Goal: Task Accomplishment & Management: Complete application form

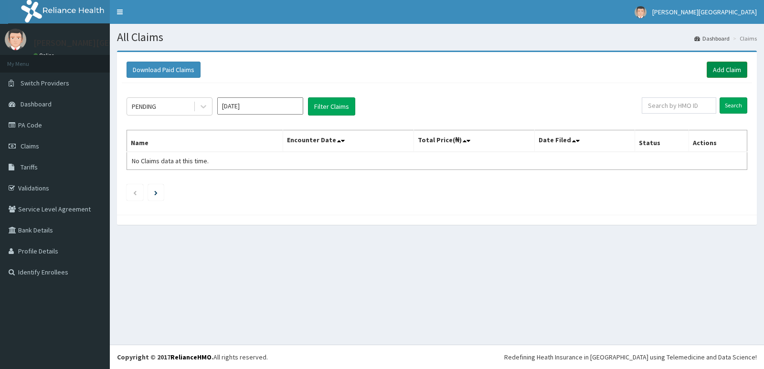
click at [728, 69] on link "Add Claim" at bounding box center [727, 70] width 41 height 16
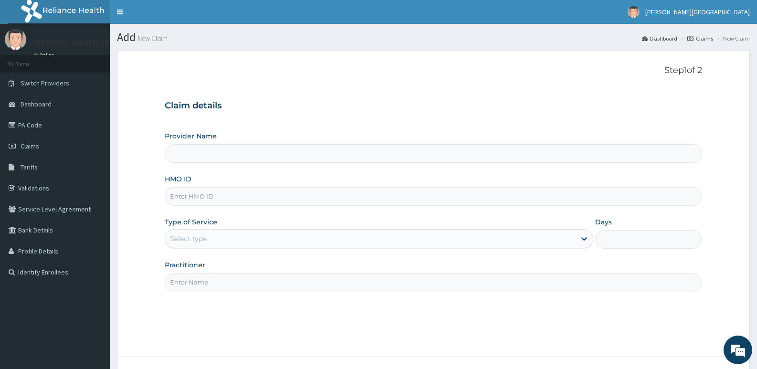
type input "[PERSON_NAME] SPECIALIST HOSPITAL"
click at [210, 198] on input "HMO ID" at bounding box center [433, 196] width 537 height 19
type input "ACH/10355/A"
click at [209, 239] on div "Select type" at bounding box center [370, 238] width 410 height 15
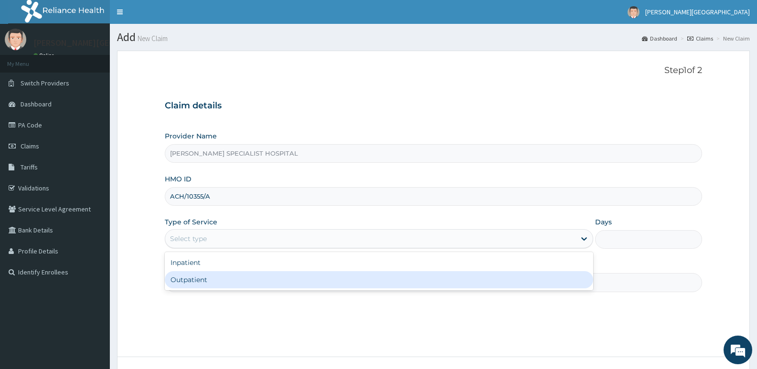
click at [194, 280] on div "Outpatient" at bounding box center [379, 279] width 428 height 17
type input "1"
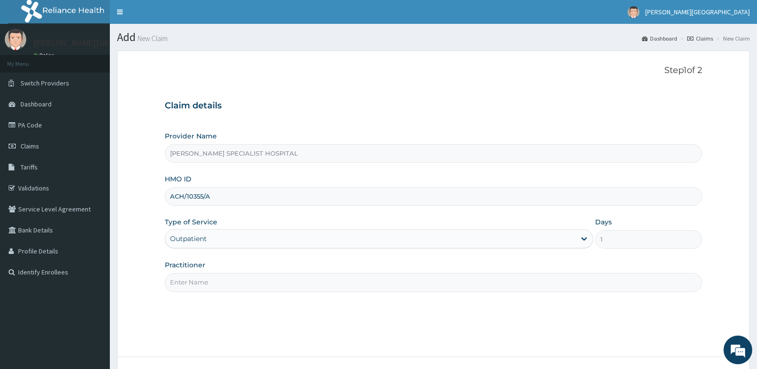
click at [202, 280] on input "Practitioner" at bounding box center [433, 282] width 537 height 19
type input "DR [PERSON_NAME]"
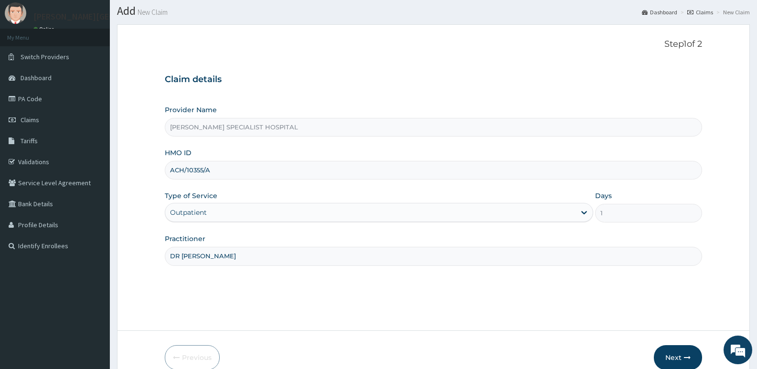
scroll to position [74, 0]
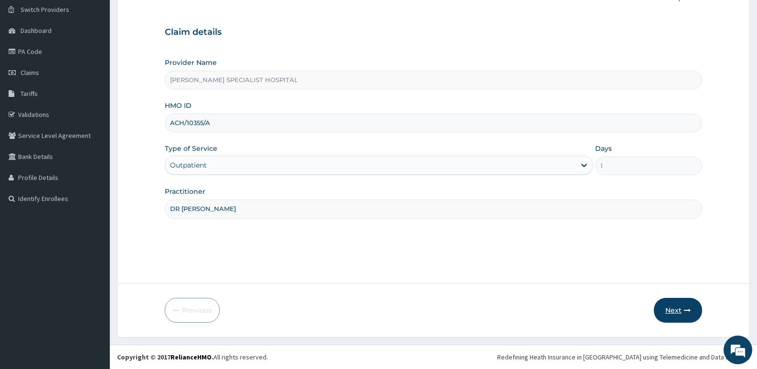
click at [674, 308] on button "Next" at bounding box center [678, 310] width 48 height 25
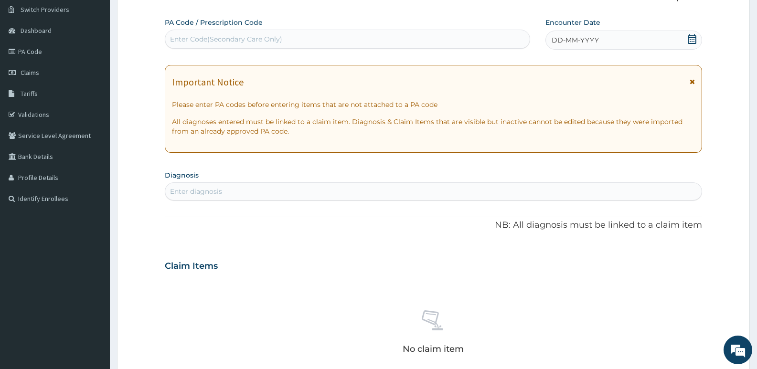
click at [694, 41] on icon at bounding box center [692, 39] width 10 height 10
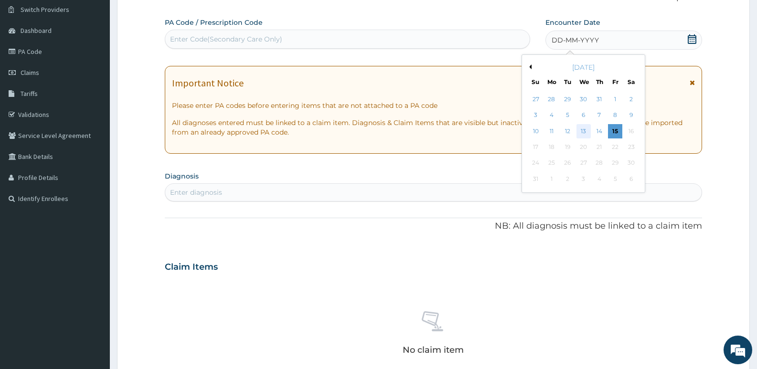
click at [581, 131] on div "13" at bounding box center [583, 131] width 14 height 14
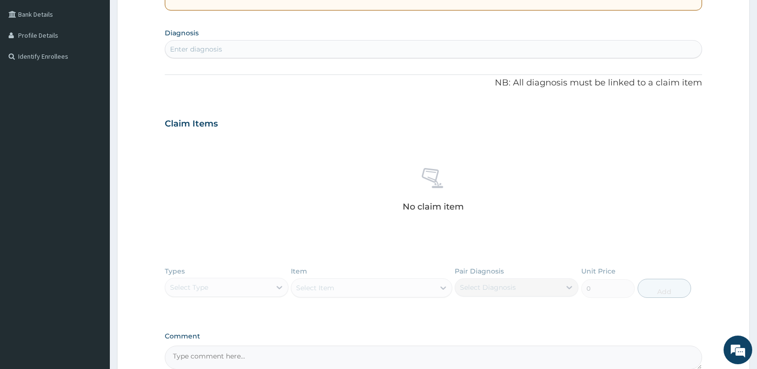
scroll to position [217, 0]
click at [192, 45] on div "Enter diagnosis" at bounding box center [196, 48] width 52 height 10
type input "[MEDICAL_DATA]"
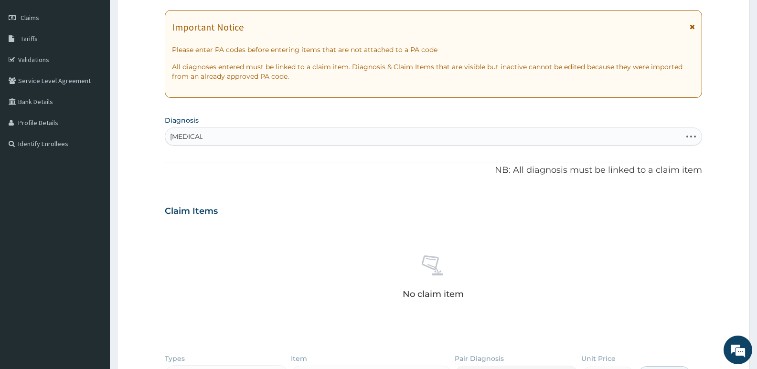
scroll to position [143, 0]
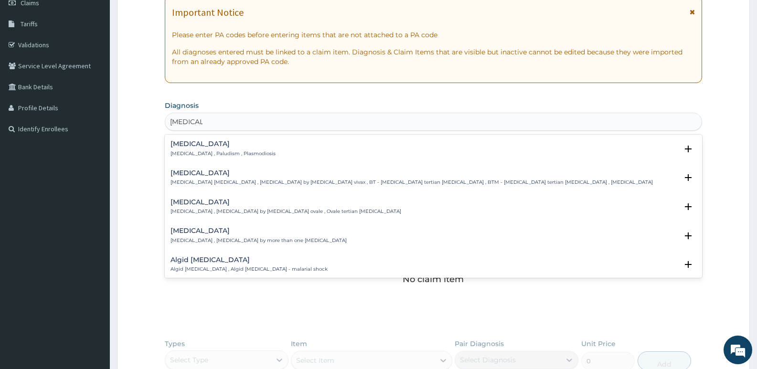
click at [190, 147] on h4 "[MEDICAL_DATA]" at bounding box center [223, 143] width 105 height 7
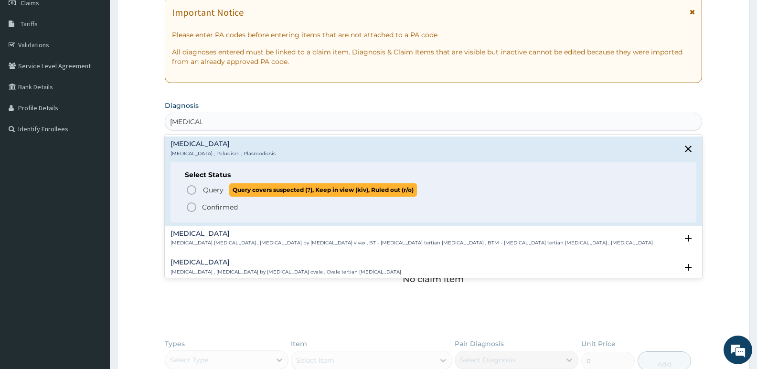
click at [193, 190] on icon "status option query" at bounding box center [191, 189] width 11 height 11
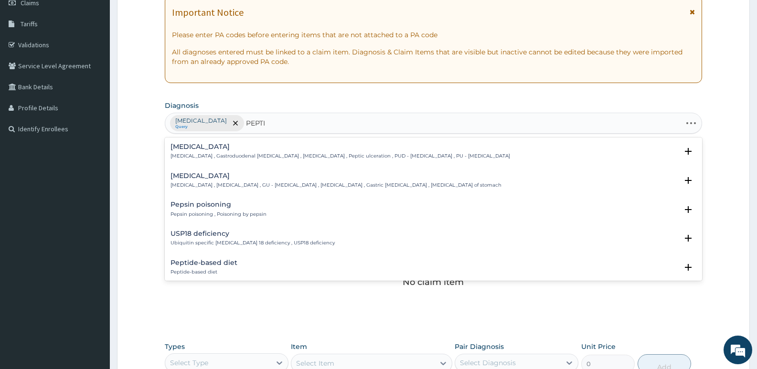
type input "PEPTIC"
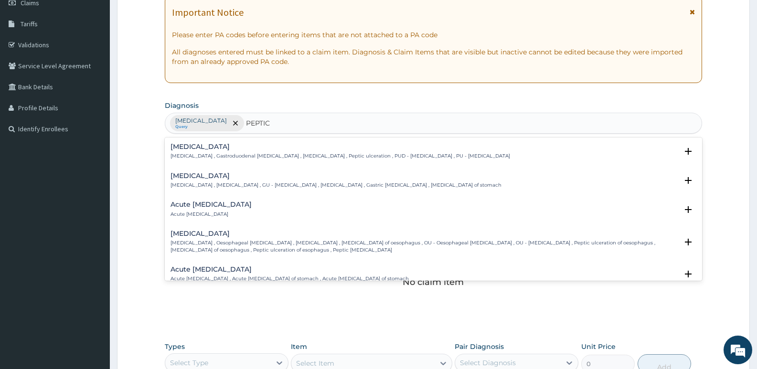
click at [198, 207] on h4 "Acute [MEDICAL_DATA]" at bounding box center [211, 204] width 81 height 7
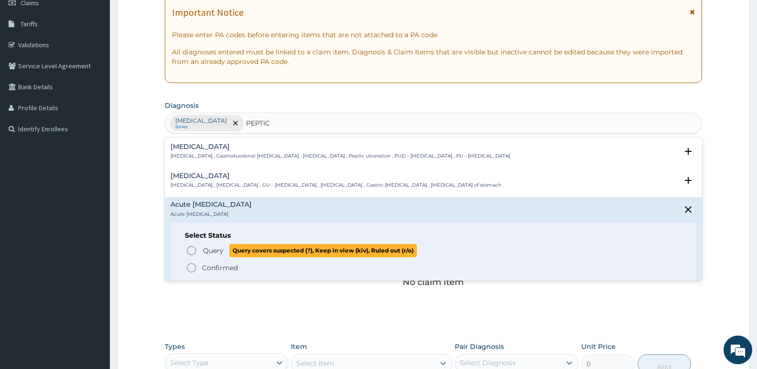
click at [190, 249] on icon "status option query" at bounding box center [191, 250] width 11 height 11
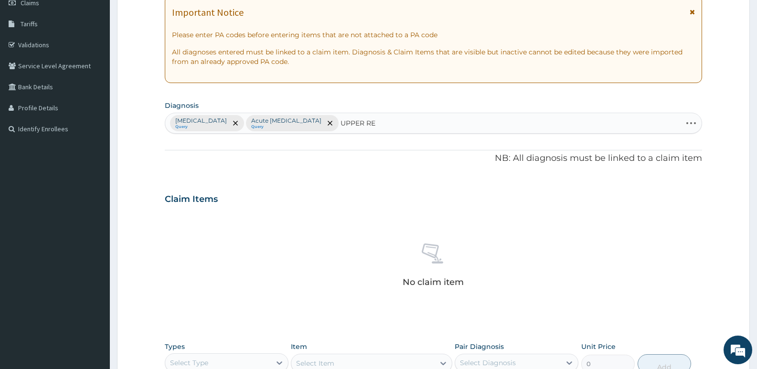
type input "UPPER RES"
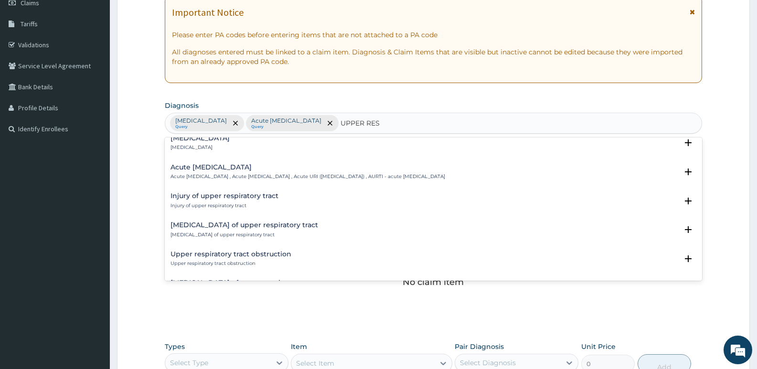
scroll to position [48, 0]
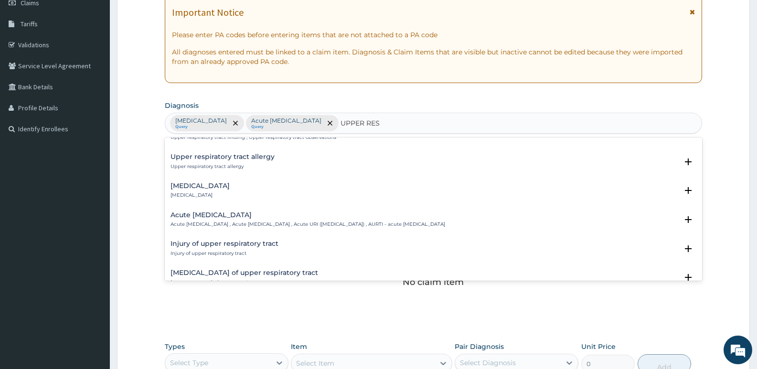
click at [219, 216] on h4 "Acute [MEDICAL_DATA]" at bounding box center [308, 215] width 275 height 7
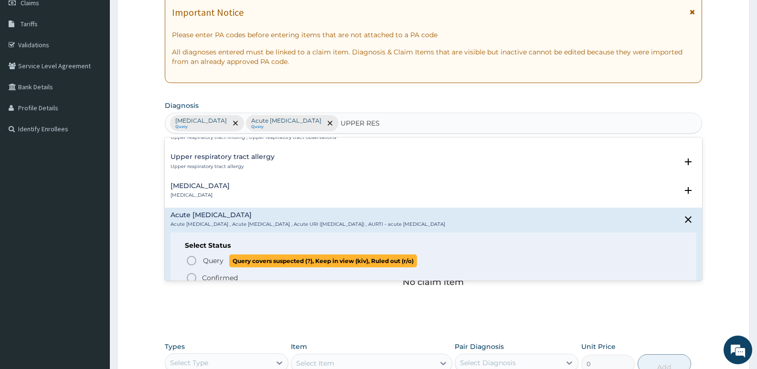
click at [191, 261] on icon "status option query" at bounding box center [191, 260] width 11 height 11
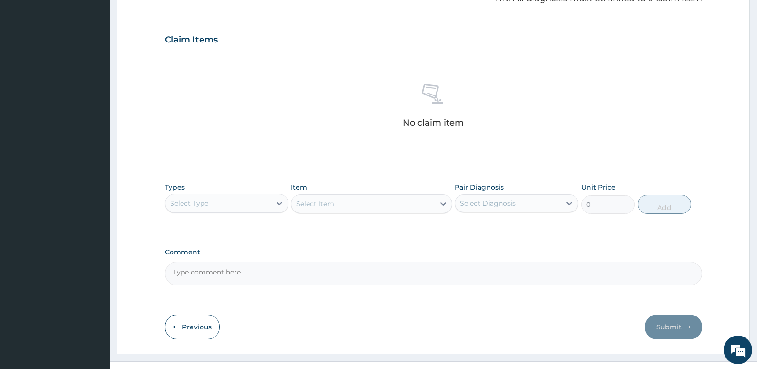
scroll to position [320, 0]
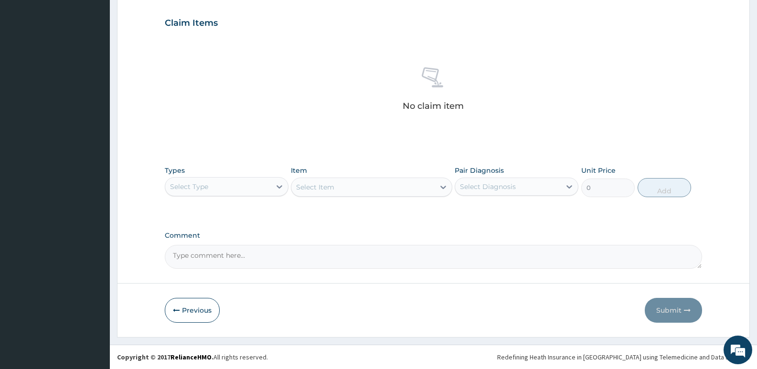
click at [202, 186] on div "Select Type" at bounding box center [189, 187] width 38 height 10
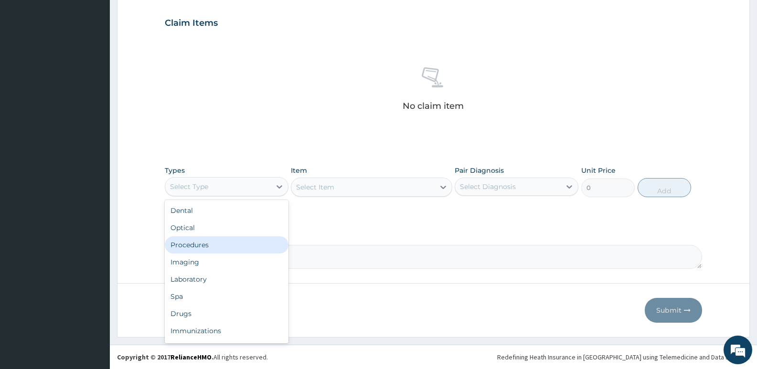
click at [206, 245] on div "Procedures" at bounding box center [227, 244] width 124 height 17
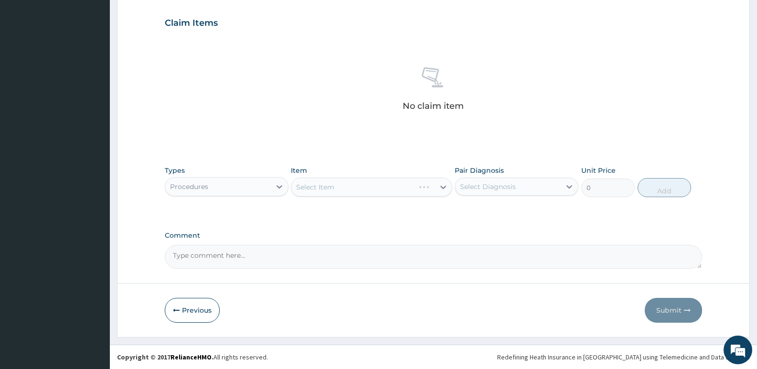
click at [306, 187] on div "Select Item" at bounding box center [371, 187] width 161 height 19
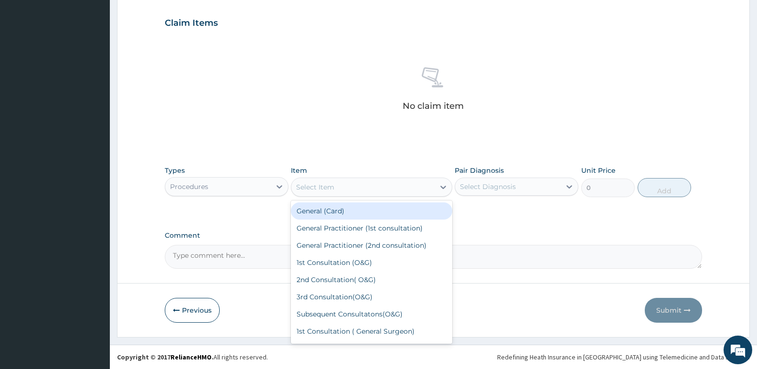
click at [306, 187] on div "Select Item" at bounding box center [315, 187] width 38 height 10
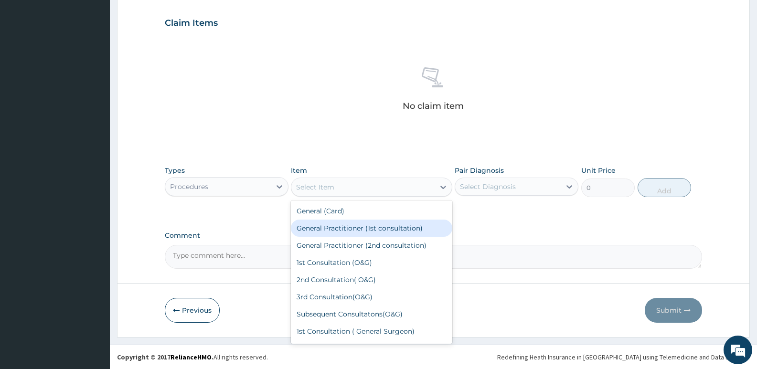
click at [333, 226] on div "General Practitioner (1st consultation)" at bounding box center [371, 228] width 161 height 17
type input "4000"
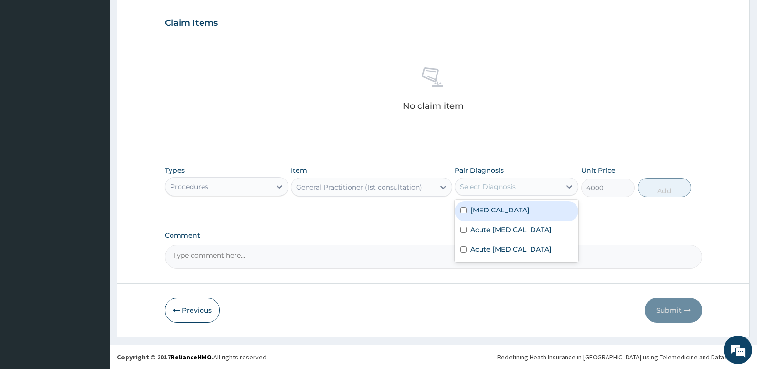
click at [485, 185] on div "Select Diagnosis" at bounding box center [488, 187] width 56 height 10
click at [488, 212] on label "[MEDICAL_DATA]" at bounding box center [499, 210] width 59 height 10
checkbox input "true"
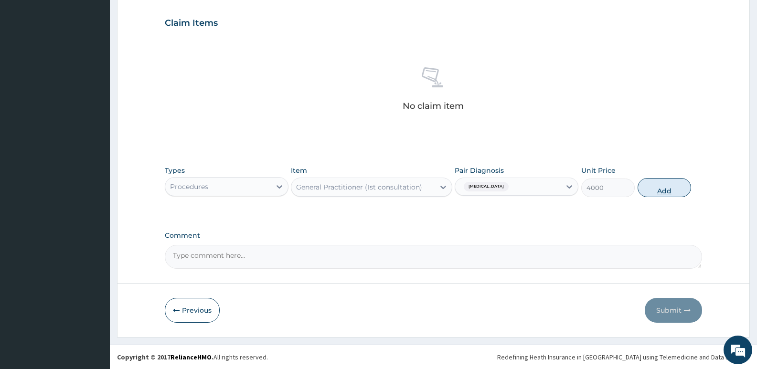
click at [668, 190] on button "Add" at bounding box center [664, 187] width 53 height 19
type input "0"
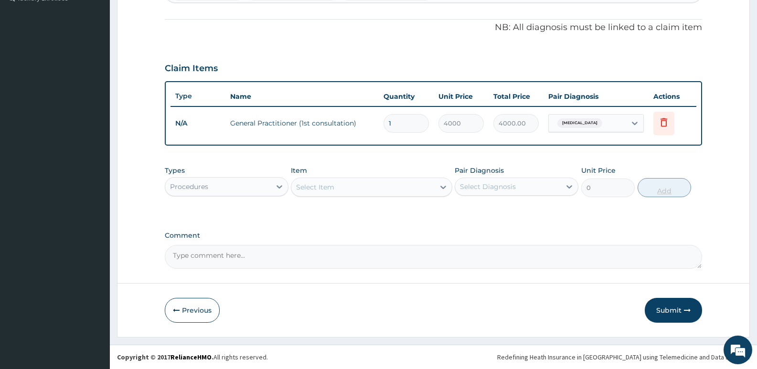
scroll to position [274, 0]
click at [224, 188] on div "Procedures" at bounding box center [218, 186] width 106 height 15
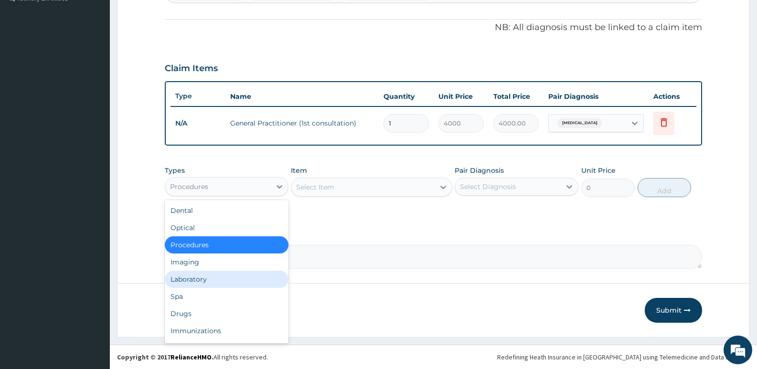
click at [201, 279] on div "Laboratory" at bounding box center [227, 279] width 124 height 17
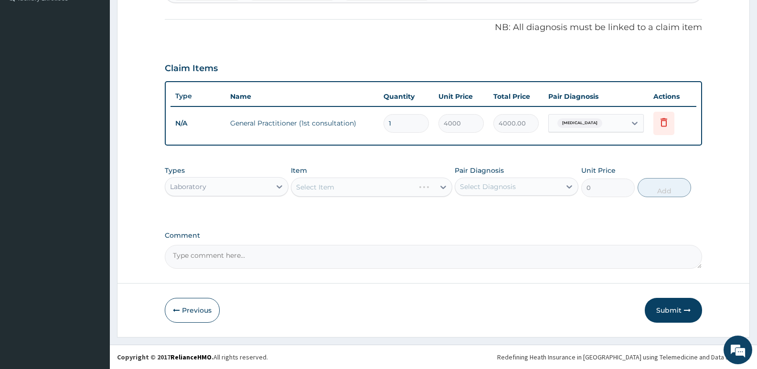
click at [327, 187] on div "Select Item" at bounding box center [371, 187] width 161 height 19
click at [326, 188] on div "Select Item" at bounding box center [315, 187] width 38 height 10
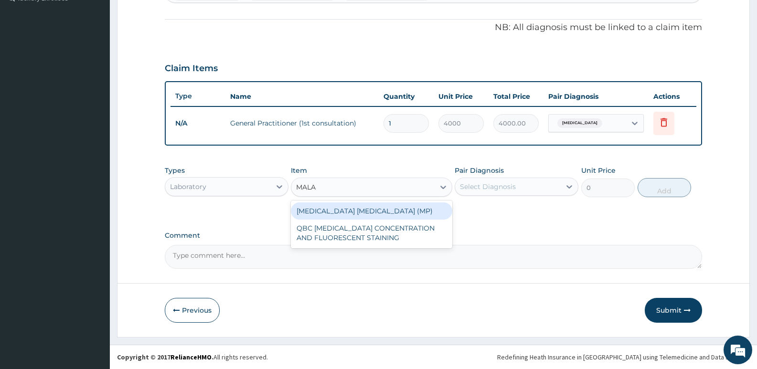
type input "MALAR"
click at [332, 209] on div "[MEDICAL_DATA] [MEDICAL_DATA] (MP)" at bounding box center [371, 211] width 161 height 17
type input "1820"
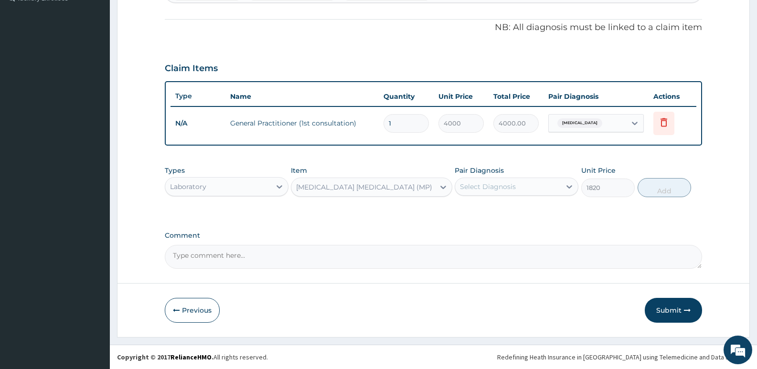
click at [495, 183] on div "Select Diagnosis" at bounding box center [488, 187] width 56 height 10
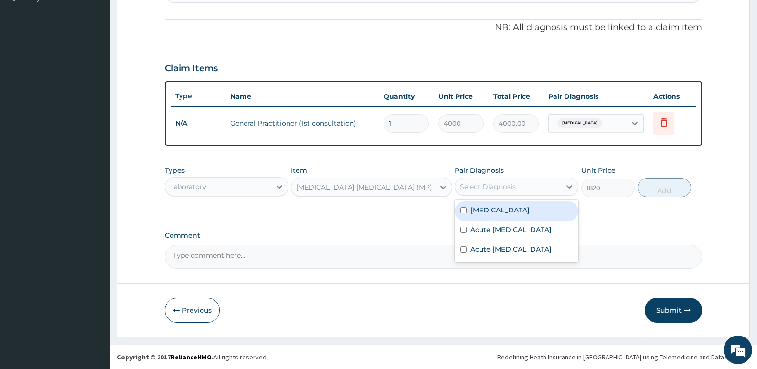
click at [494, 211] on label "[MEDICAL_DATA]" at bounding box center [499, 210] width 59 height 10
checkbox input "true"
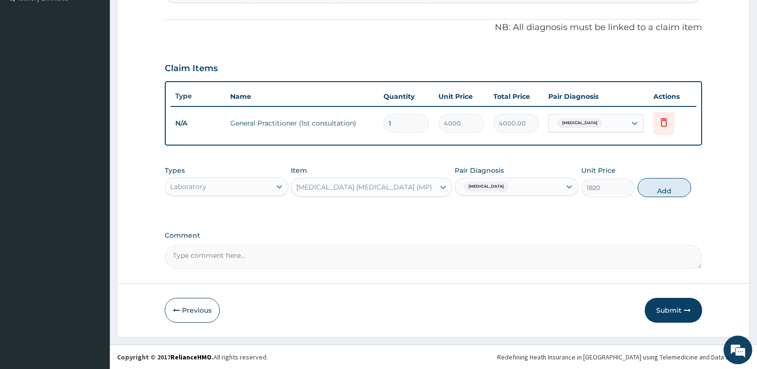
click at [666, 189] on button "Add" at bounding box center [664, 187] width 53 height 19
type input "0"
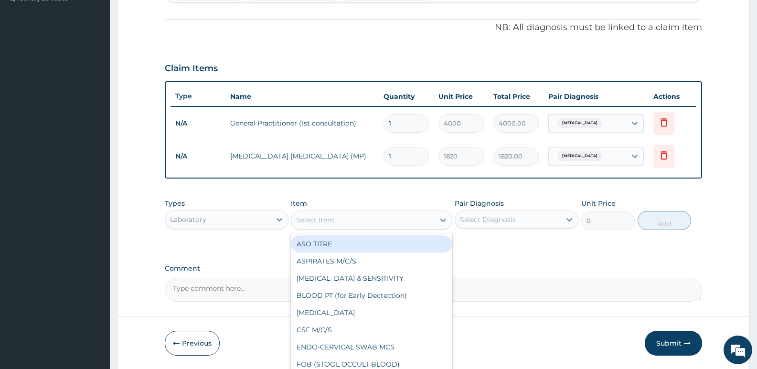
click at [325, 223] on div "Select Item" at bounding box center [315, 220] width 38 height 10
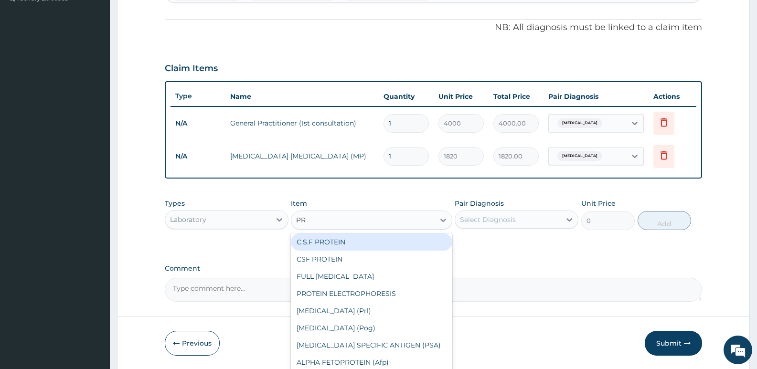
scroll to position [0, 0]
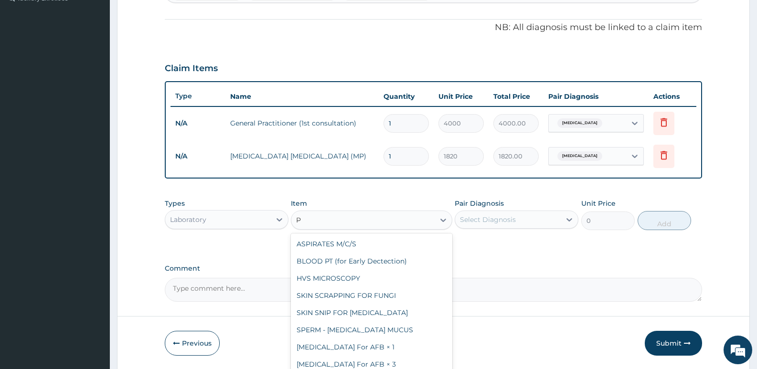
type input "PT"
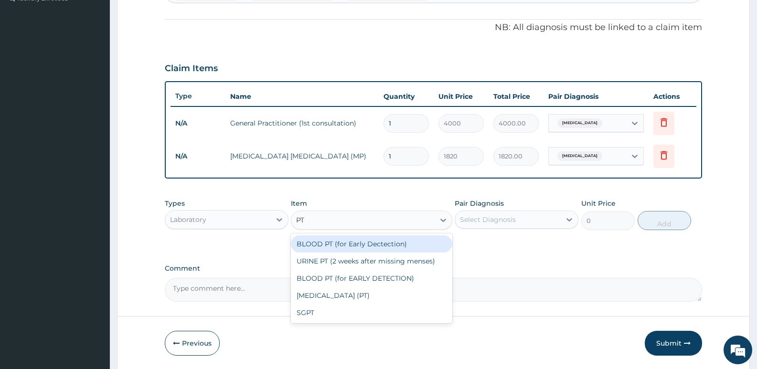
click at [360, 243] on div "BLOOD PT (for Early Dectection)" at bounding box center [371, 243] width 161 height 17
type input "2600"
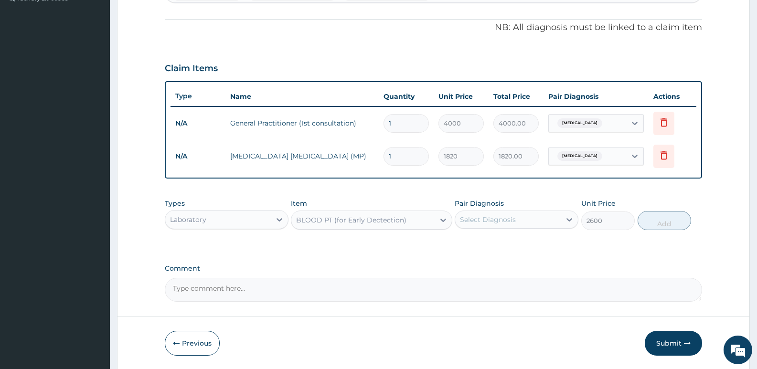
click at [486, 217] on div "Select Diagnosis" at bounding box center [488, 220] width 56 height 10
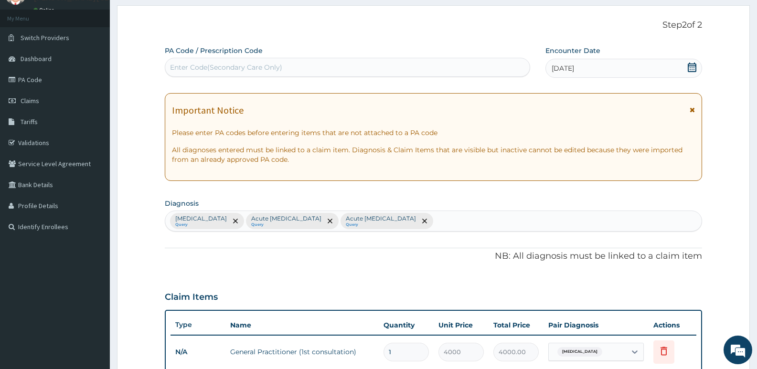
scroll to position [35, 0]
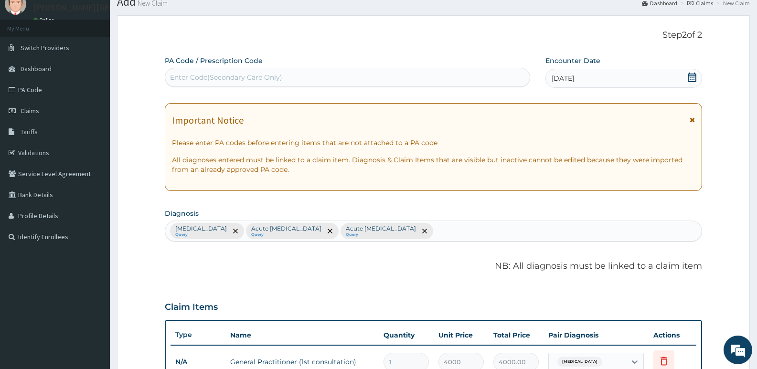
click at [441, 228] on div "[MEDICAL_DATA] Query Acute [MEDICAL_DATA] Query Acute [MEDICAL_DATA] Query" at bounding box center [433, 231] width 536 height 20
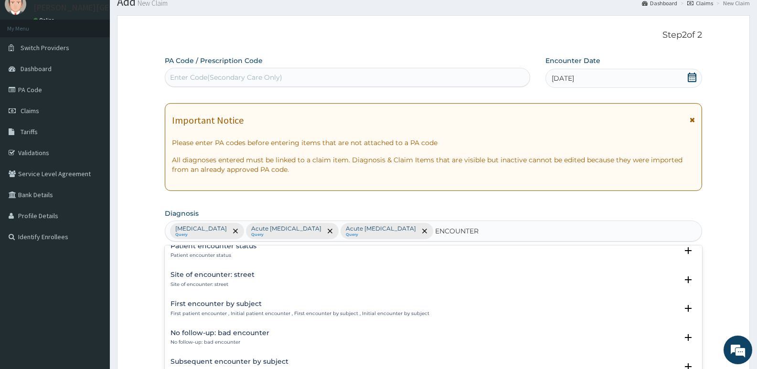
scroll to position [0, 0]
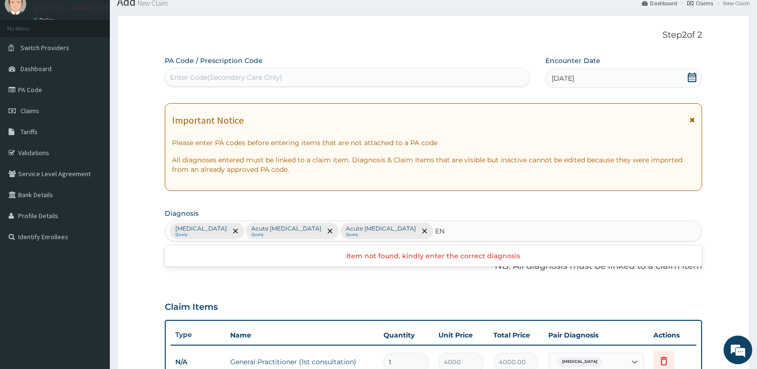
type input "E"
type input "C"
type input "PRE"
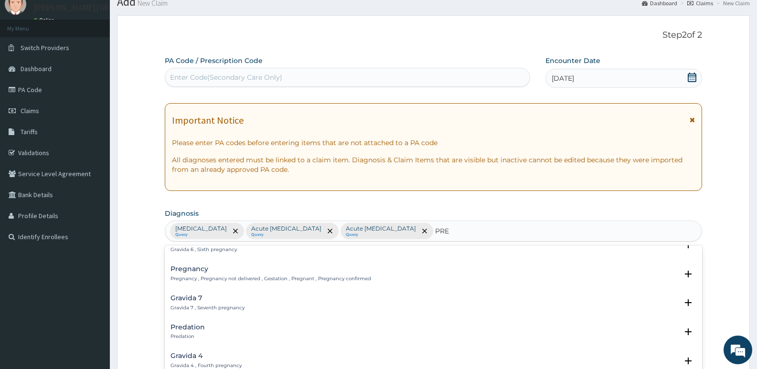
scroll to position [239, 0]
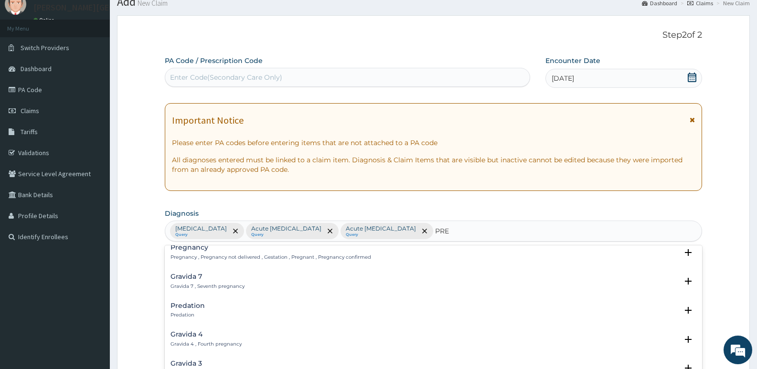
click at [181, 252] on div "Pregnancy Pregnancy , Pregnancy not delivered , Gestation , Pregnant , Pregnanc…" at bounding box center [271, 252] width 201 height 17
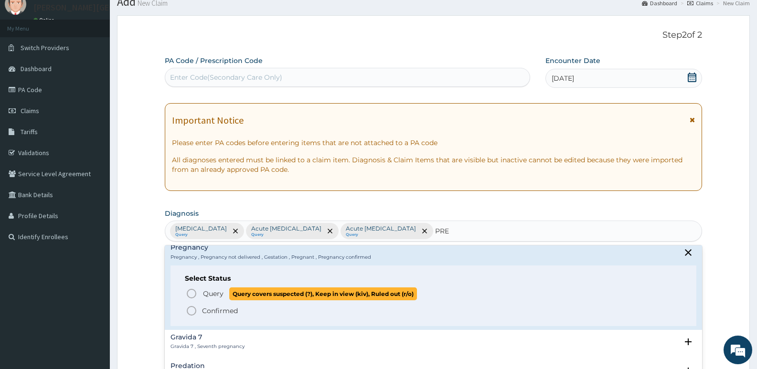
click at [187, 293] on circle "status option query" at bounding box center [191, 293] width 9 height 9
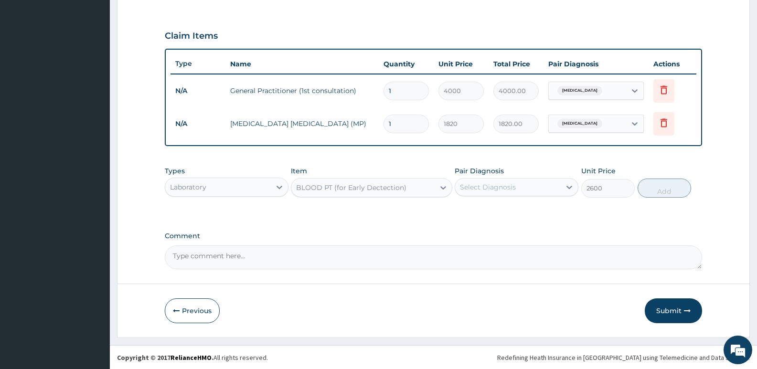
scroll to position [307, 0]
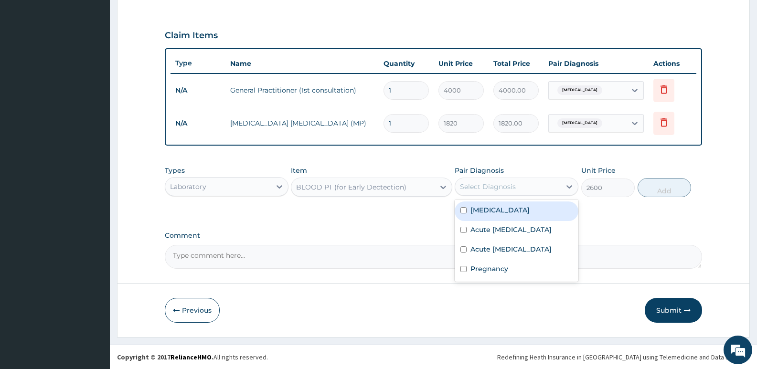
click at [506, 182] on div "Select Diagnosis" at bounding box center [488, 187] width 56 height 10
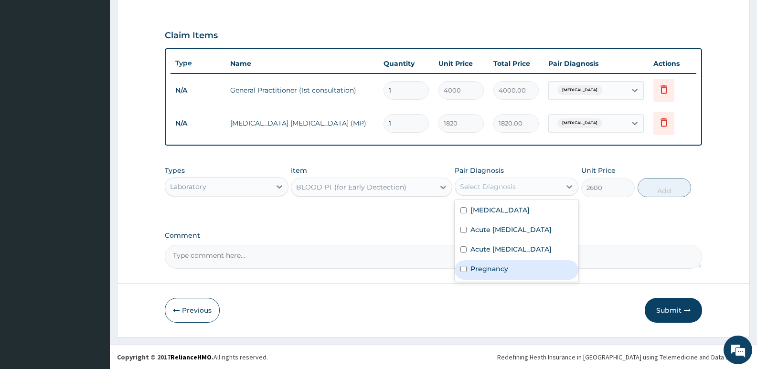
click at [487, 274] on label "Pregnancy" at bounding box center [489, 269] width 38 height 10
checkbox input "true"
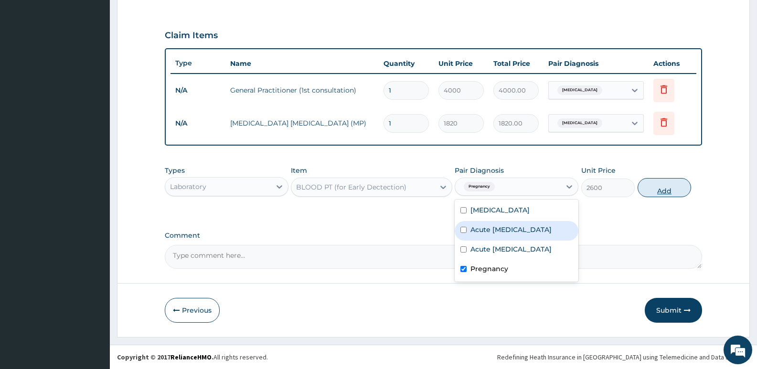
click at [667, 189] on button "Add" at bounding box center [664, 187] width 53 height 19
type input "0"
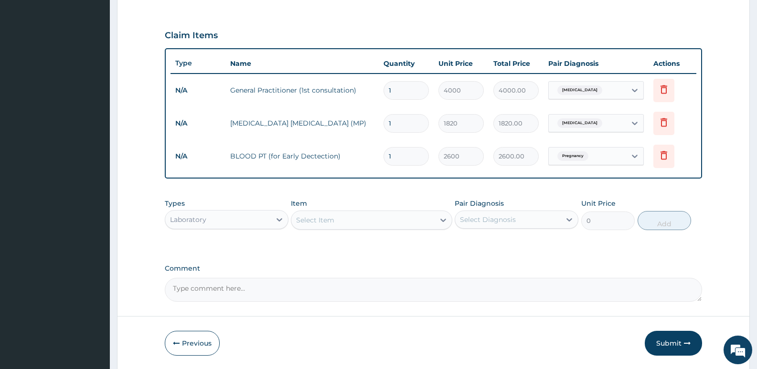
click at [216, 221] on div "Laboratory" at bounding box center [218, 219] width 106 height 15
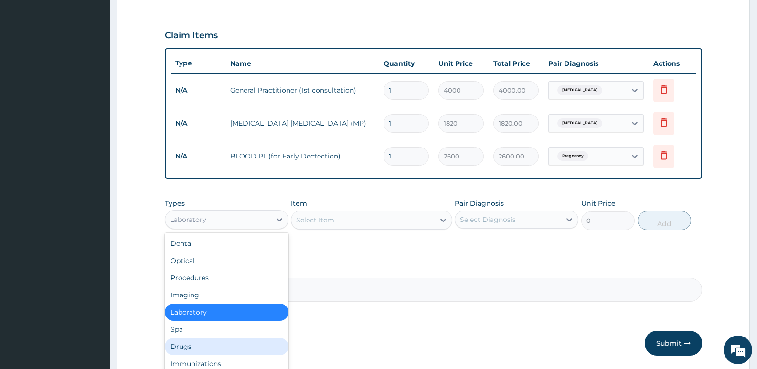
click at [192, 348] on div "Drugs" at bounding box center [227, 346] width 124 height 17
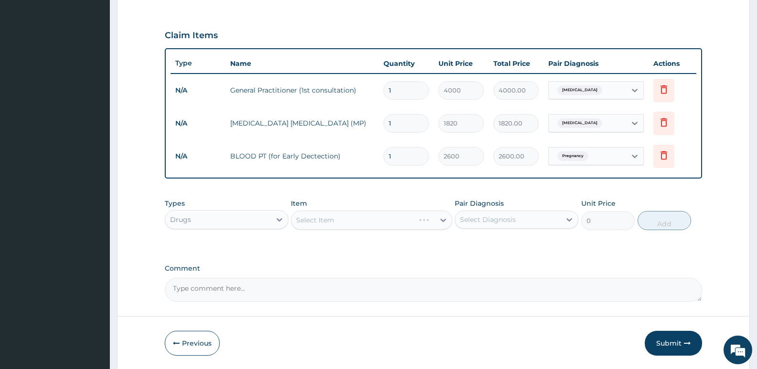
click at [357, 223] on div "Select Item" at bounding box center [371, 220] width 161 height 19
click at [337, 222] on div "Select Item" at bounding box center [371, 220] width 161 height 19
click at [338, 221] on div "Select Item" at bounding box center [371, 220] width 161 height 19
click at [339, 221] on div "Select Item" at bounding box center [371, 220] width 161 height 19
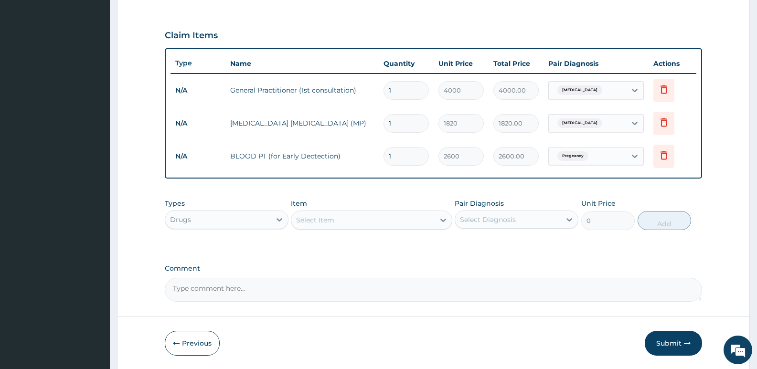
click at [340, 221] on div "Select Item" at bounding box center [362, 220] width 143 height 15
type input "C"
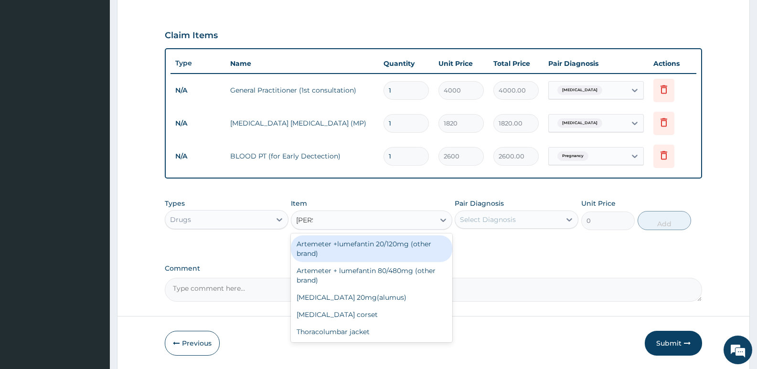
type input "LUME"
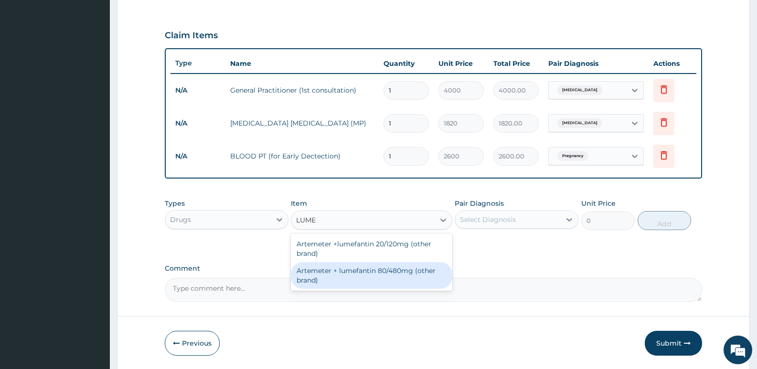
click at [349, 267] on div "Artemeter + lumefantin 80/480mg (other brand)" at bounding box center [371, 275] width 161 height 27
type input "230.4"
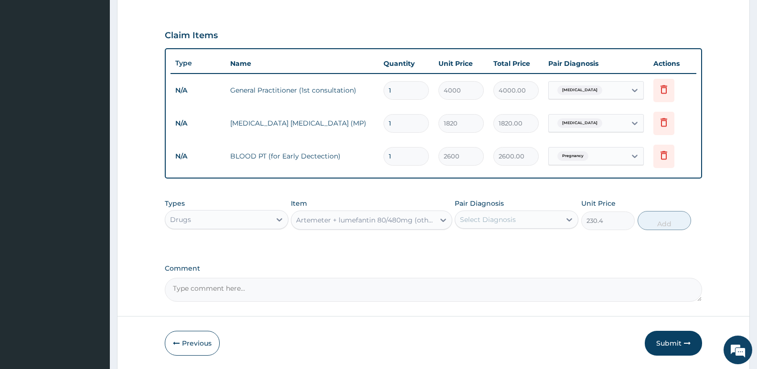
click at [508, 216] on div "Select Diagnosis" at bounding box center [488, 220] width 56 height 10
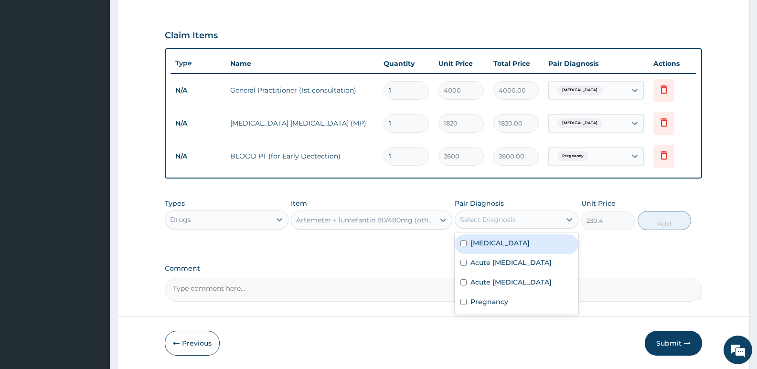
click at [488, 241] on label "[MEDICAL_DATA]" at bounding box center [499, 243] width 59 height 10
checkbox input "true"
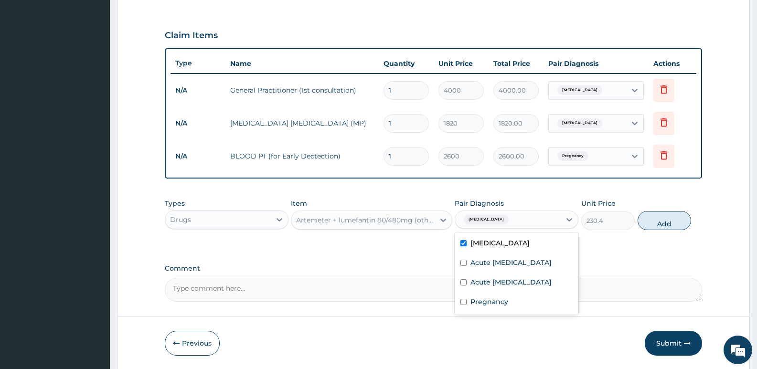
click at [664, 221] on button "Add" at bounding box center [664, 220] width 53 height 19
type input "0"
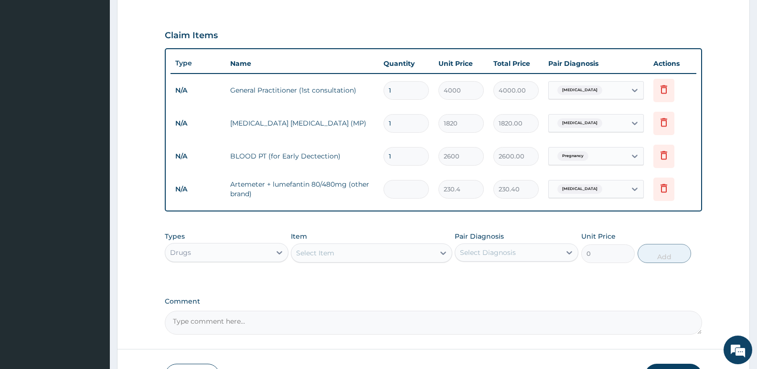
type input "0.00"
type input "6"
type input "1382.40"
type input "6"
click at [342, 252] on div "Select Item" at bounding box center [362, 252] width 143 height 15
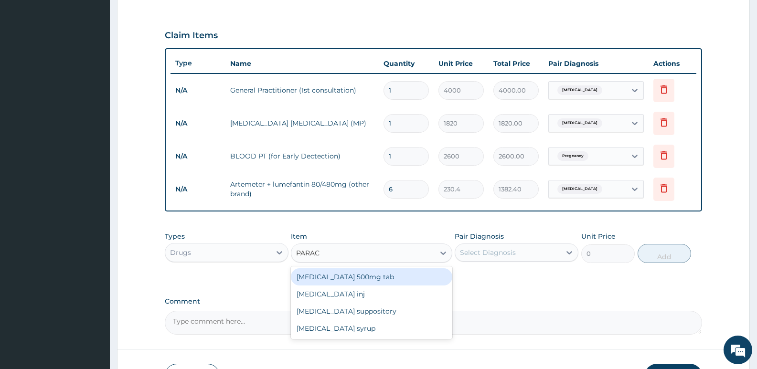
type input "PARACE"
click at [344, 273] on div "[MEDICAL_DATA] 500mg tab" at bounding box center [371, 276] width 161 height 17
type input "12"
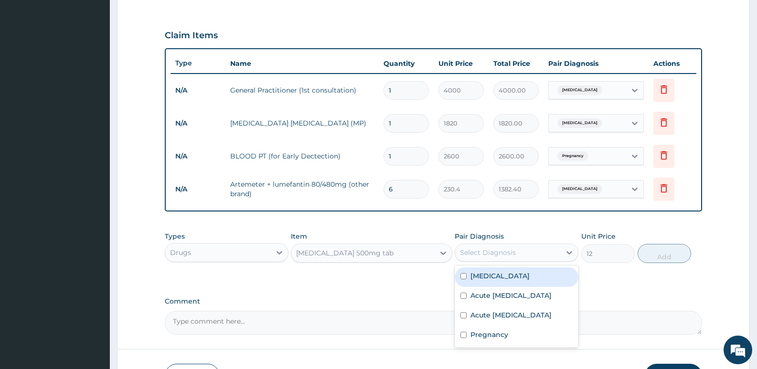
click at [496, 251] on div "Select Diagnosis" at bounding box center [488, 253] width 56 height 10
click at [490, 277] on label "[MEDICAL_DATA]" at bounding box center [499, 276] width 59 height 10
checkbox input "true"
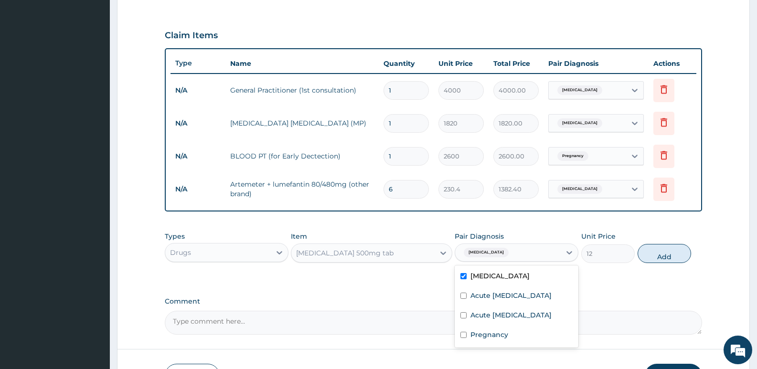
click at [664, 254] on button "Add" at bounding box center [664, 253] width 53 height 19
type input "0"
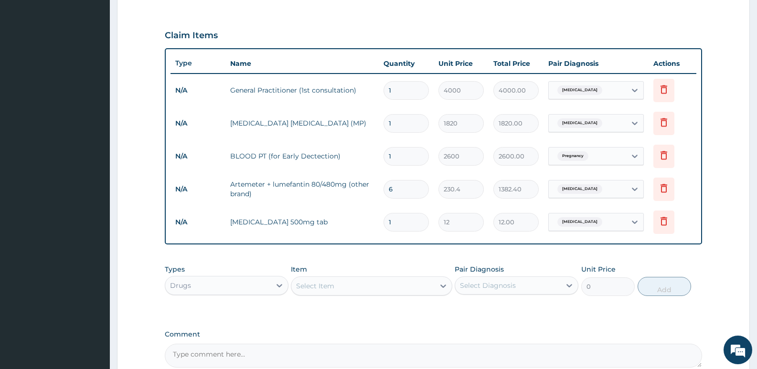
click at [311, 286] on div "Select Item" at bounding box center [315, 286] width 38 height 10
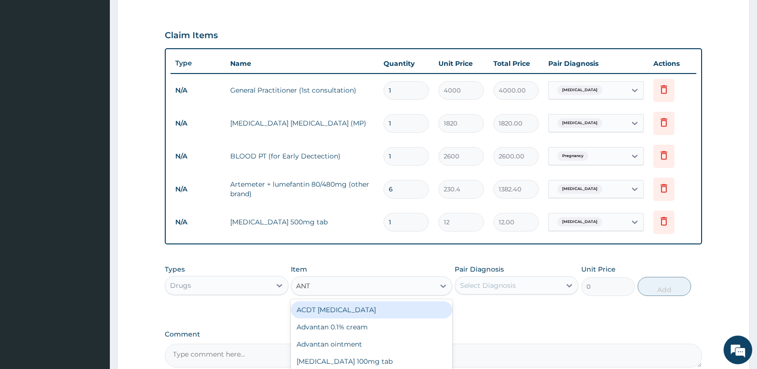
type input "ANTA"
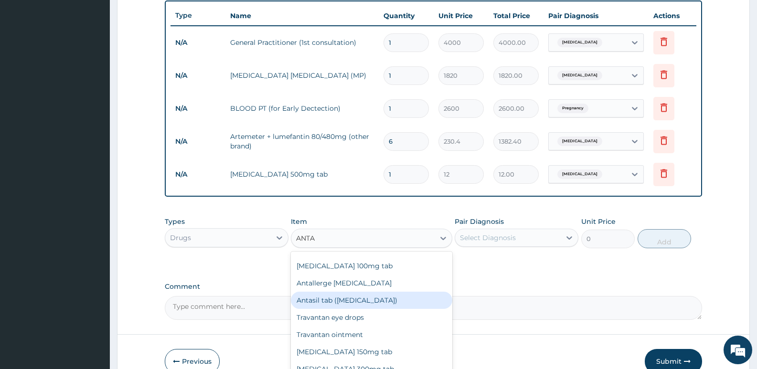
scroll to position [0, 0]
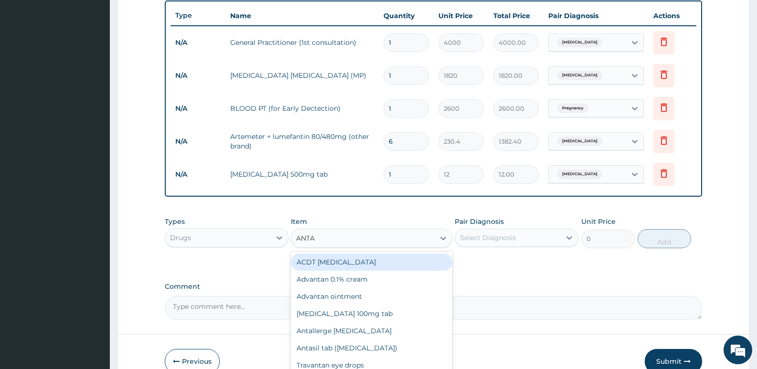
click at [333, 263] on div "ACDT [MEDICAL_DATA]" at bounding box center [371, 262] width 161 height 17
type input "54.72"
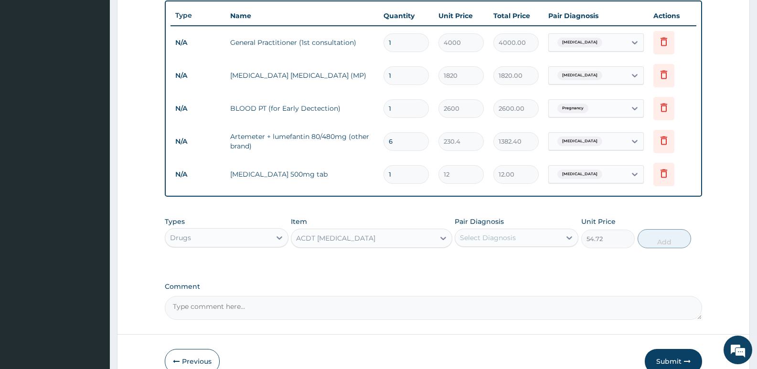
click at [477, 238] on div "Select Diagnosis" at bounding box center [488, 238] width 56 height 10
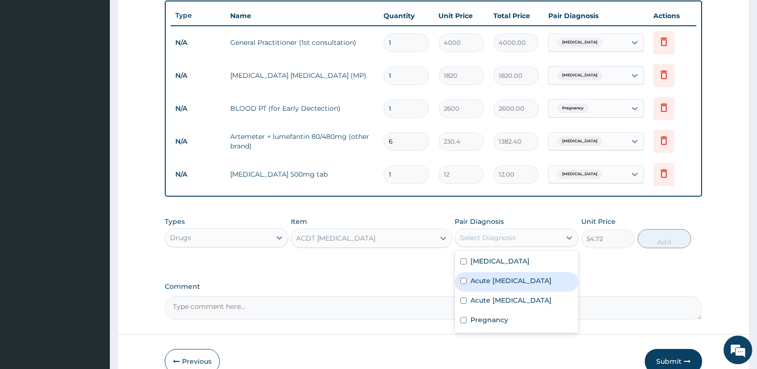
click at [501, 280] on label "Acute [MEDICAL_DATA]" at bounding box center [510, 281] width 81 height 10
checkbox input "true"
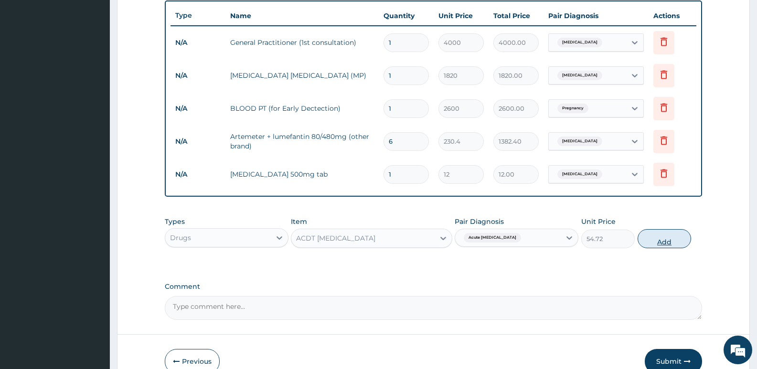
click at [661, 240] on button "Add" at bounding box center [664, 238] width 53 height 19
type input "0"
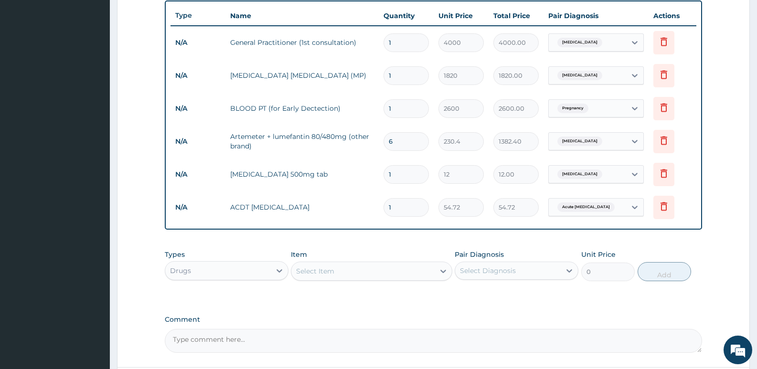
type input "0.00"
type input "2"
type input "109.44"
type input "28"
type input "1532.16"
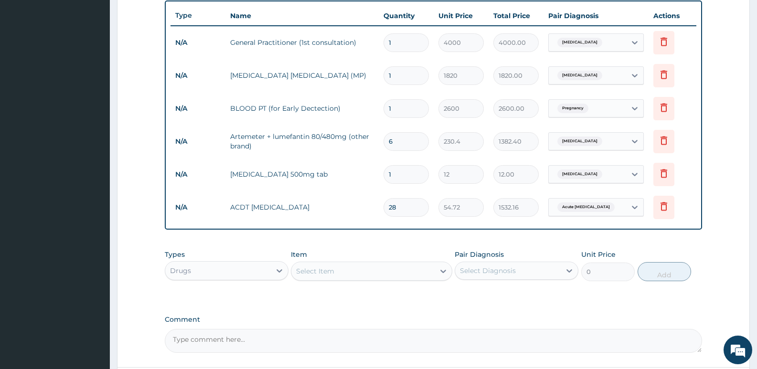
type input "28"
click at [324, 274] on div "Select Item" at bounding box center [315, 272] width 38 height 10
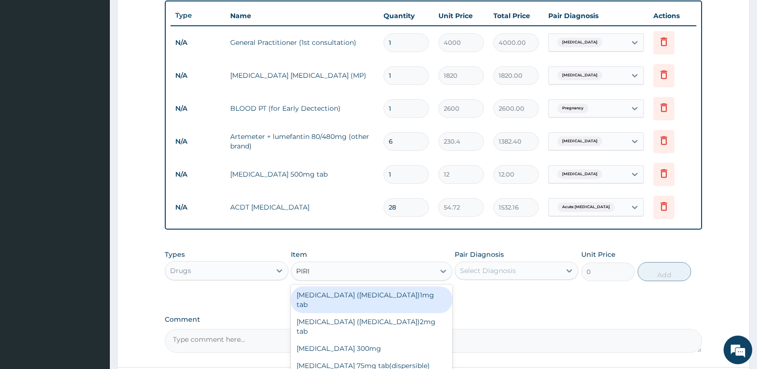
type input "PIRIT"
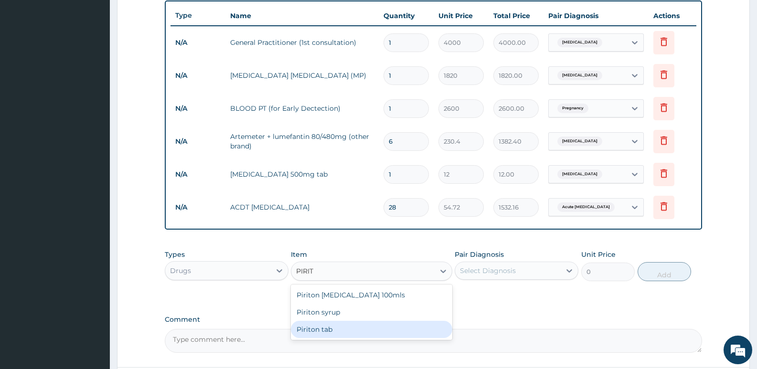
click at [325, 328] on div "Piriton tab" at bounding box center [371, 329] width 161 height 17
type input "24"
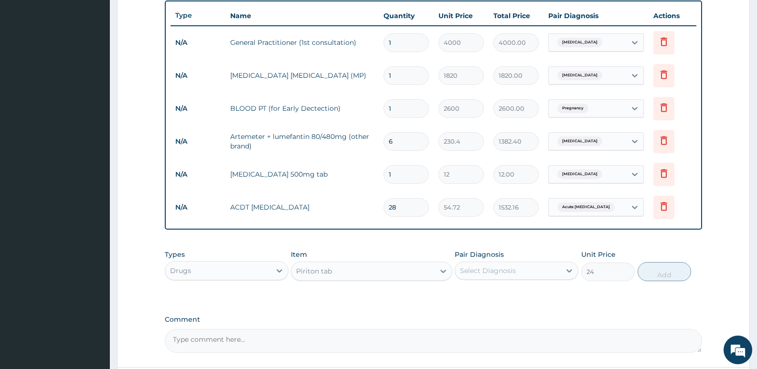
click at [488, 272] on div "Select Diagnosis" at bounding box center [488, 271] width 56 height 10
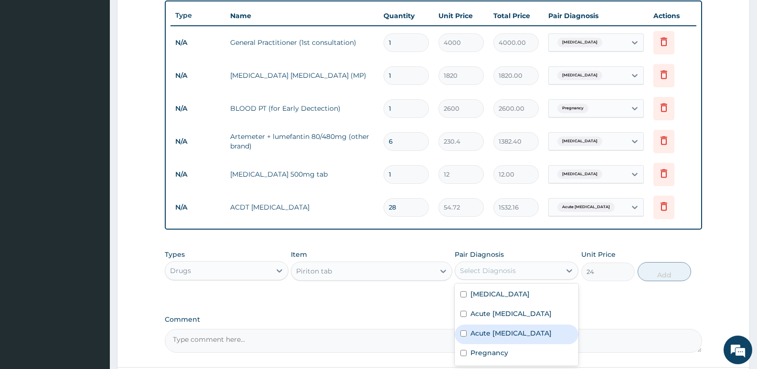
click at [502, 336] on label "Acute [MEDICAL_DATA]" at bounding box center [510, 334] width 81 height 10
checkbox input "true"
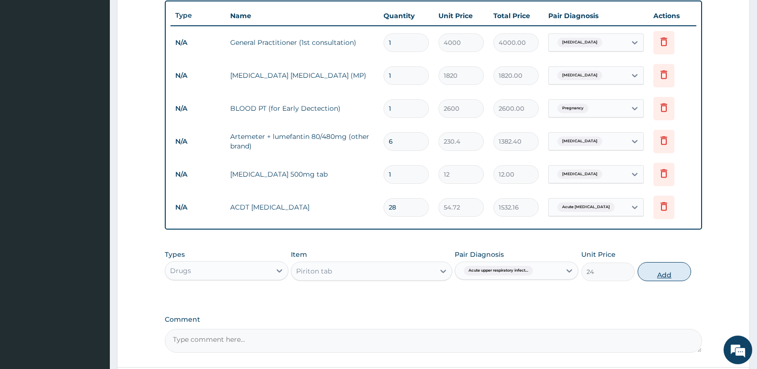
click at [666, 273] on button "Add" at bounding box center [664, 271] width 53 height 19
type input "0"
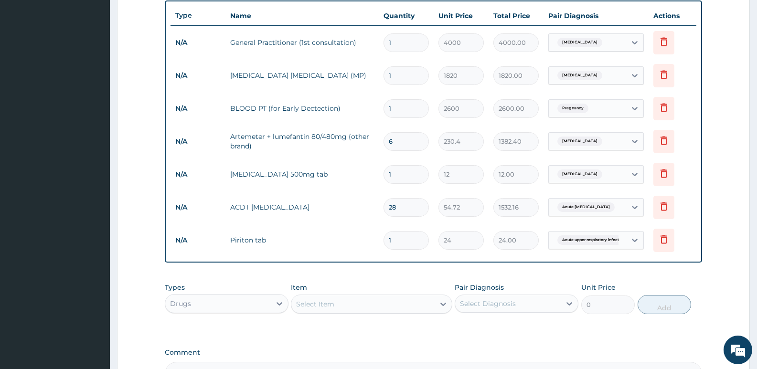
type input "0.00"
type input "7"
type input "168.00"
type input "7"
click at [341, 304] on div "Select Item" at bounding box center [362, 304] width 143 height 15
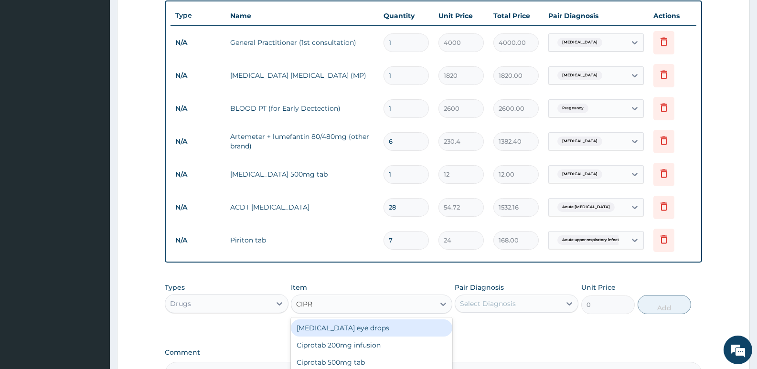
type input "[MEDICAL_DATA]"
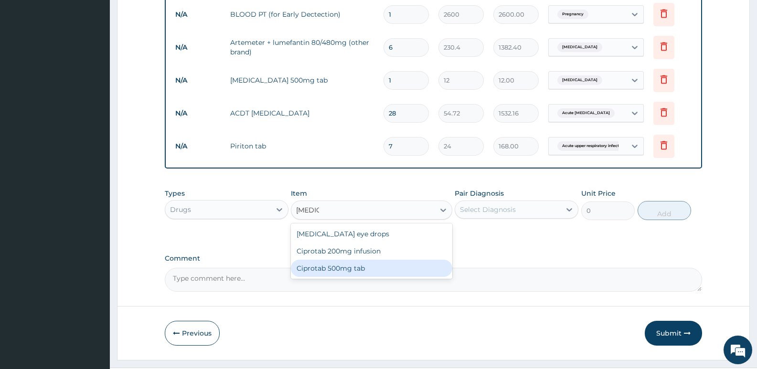
scroll to position [450, 0]
click at [344, 269] on div "Ciprotab 500mg tab" at bounding box center [371, 266] width 161 height 17
type input "180"
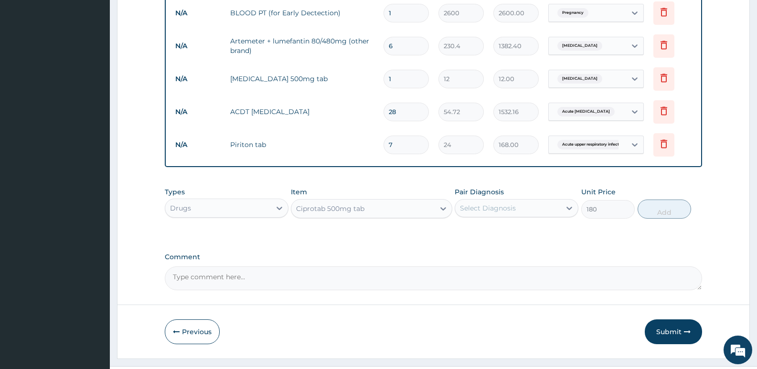
click at [510, 203] on div "Select Diagnosis" at bounding box center [488, 208] width 56 height 10
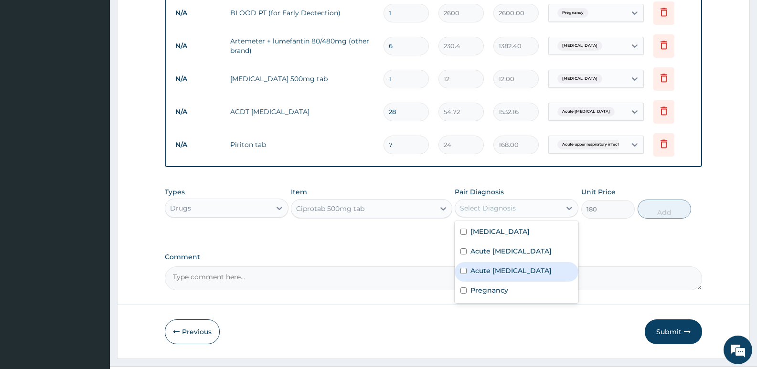
click at [495, 276] on label "Acute [MEDICAL_DATA]" at bounding box center [510, 271] width 81 height 10
checkbox input "true"
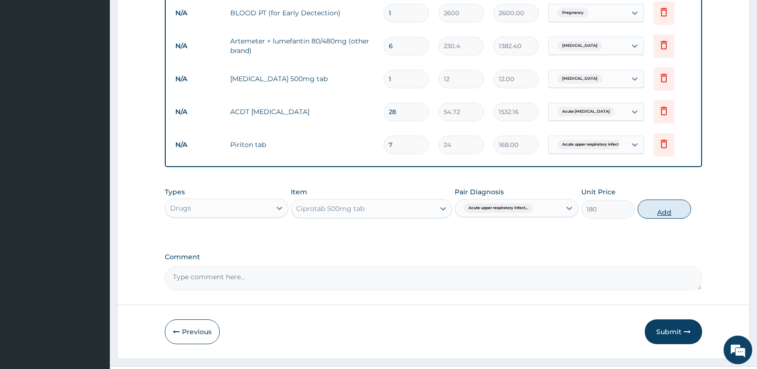
click at [657, 211] on button "Add" at bounding box center [664, 209] width 53 height 19
type input "0"
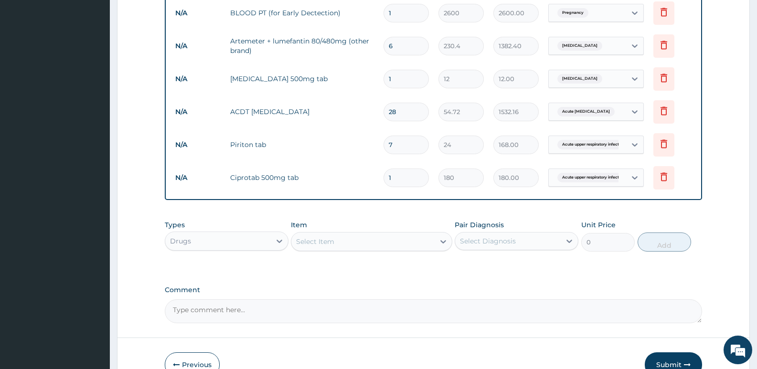
type input "10"
type input "1800.00"
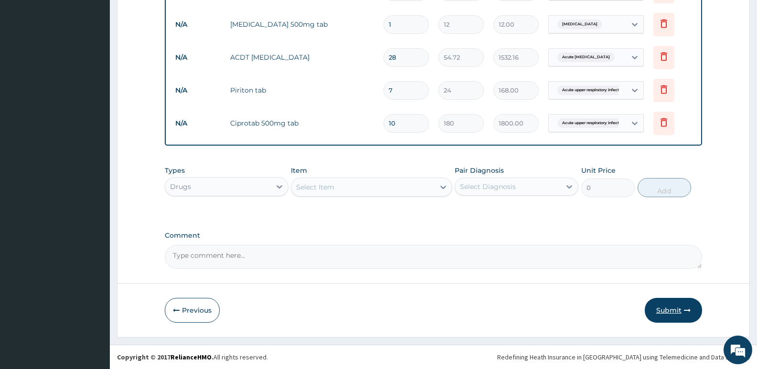
type input "10"
click at [671, 309] on button "Submit" at bounding box center [673, 310] width 57 height 25
